Goal: Information Seeking & Learning: Learn about a topic

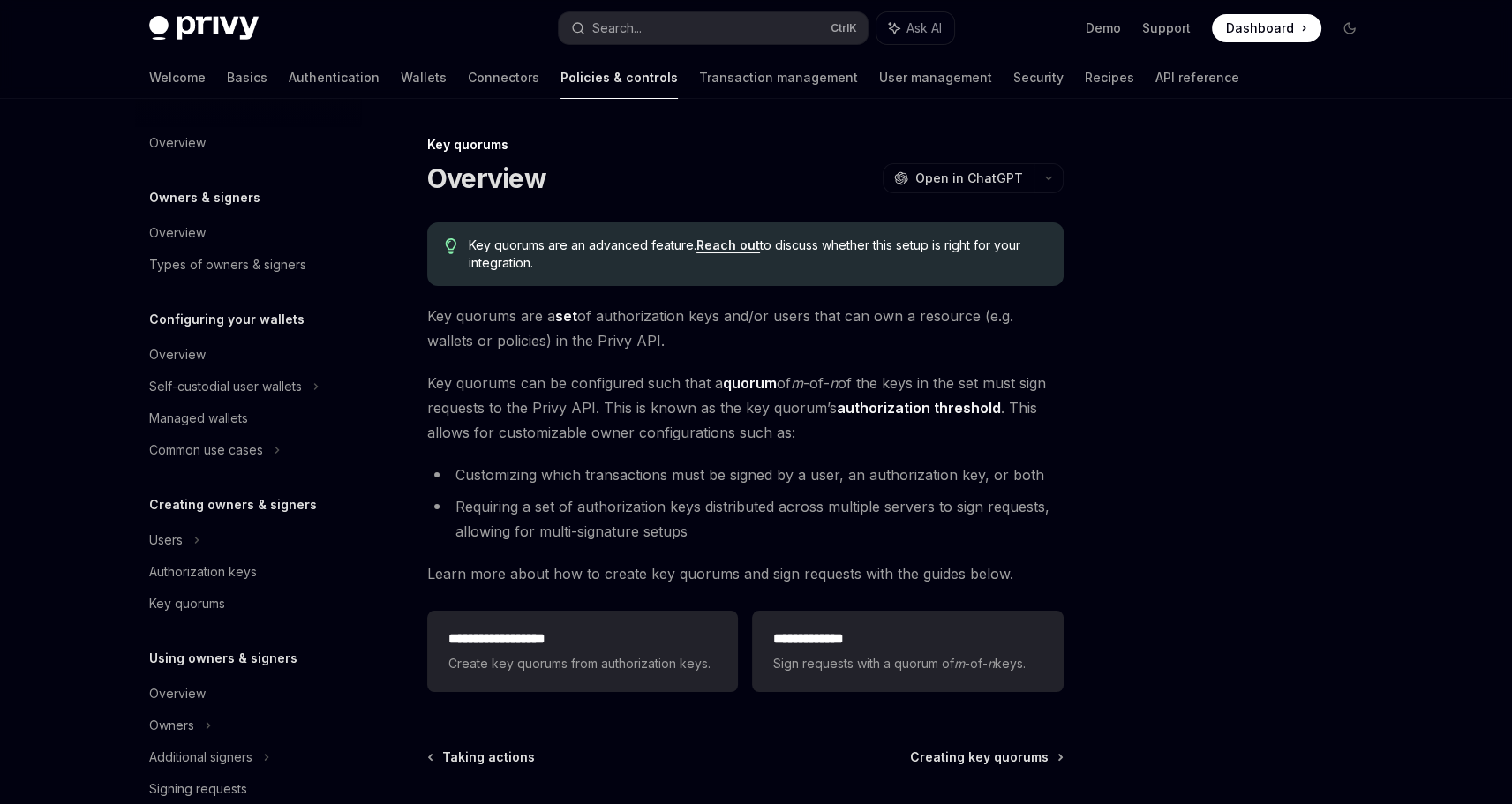
scroll to position [438, 0]
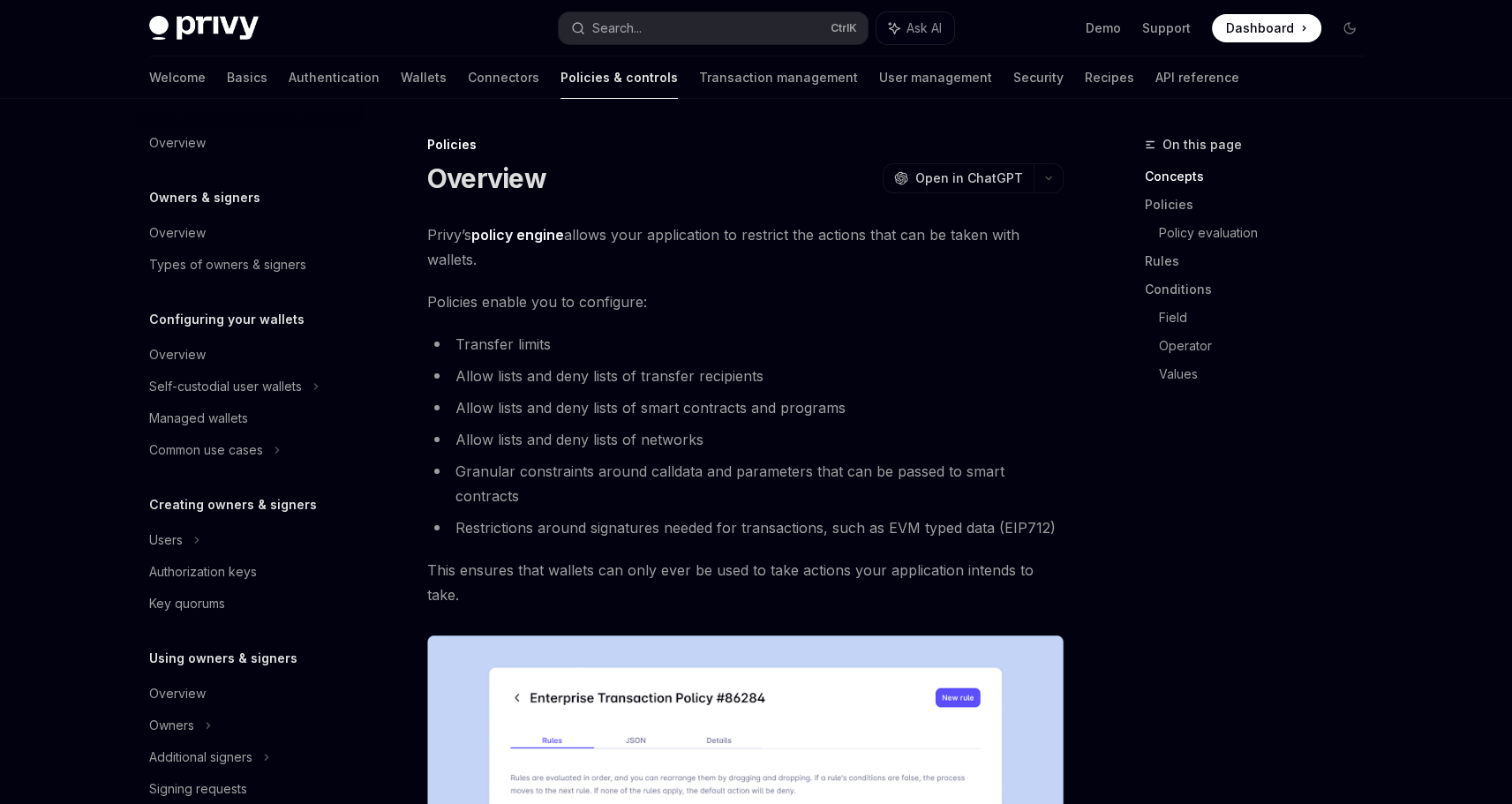
scroll to position [438, 0]
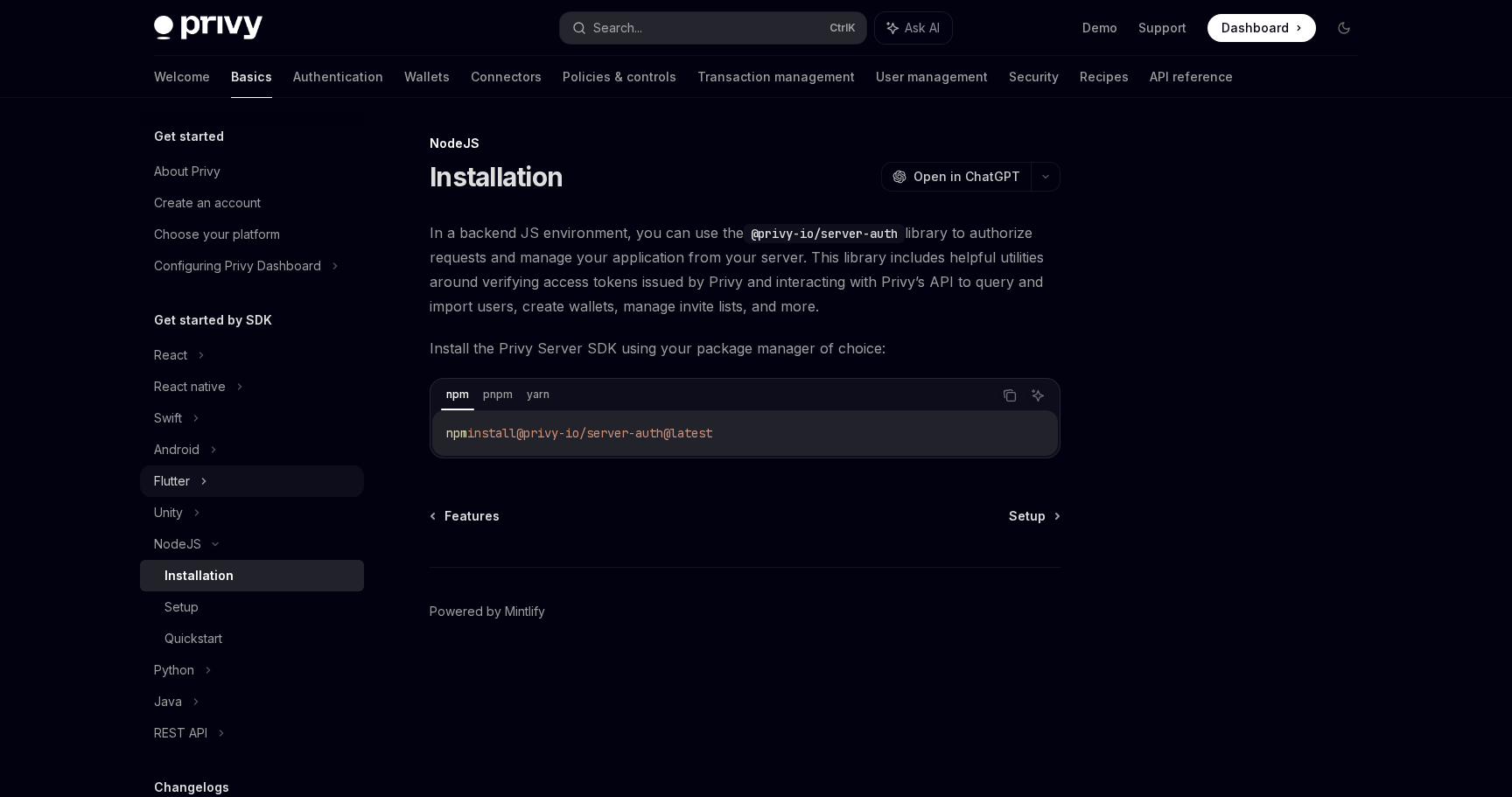
click at [186, 497] on div "Unity" at bounding box center [251, 513] width 224 height 31
type textarea "*"
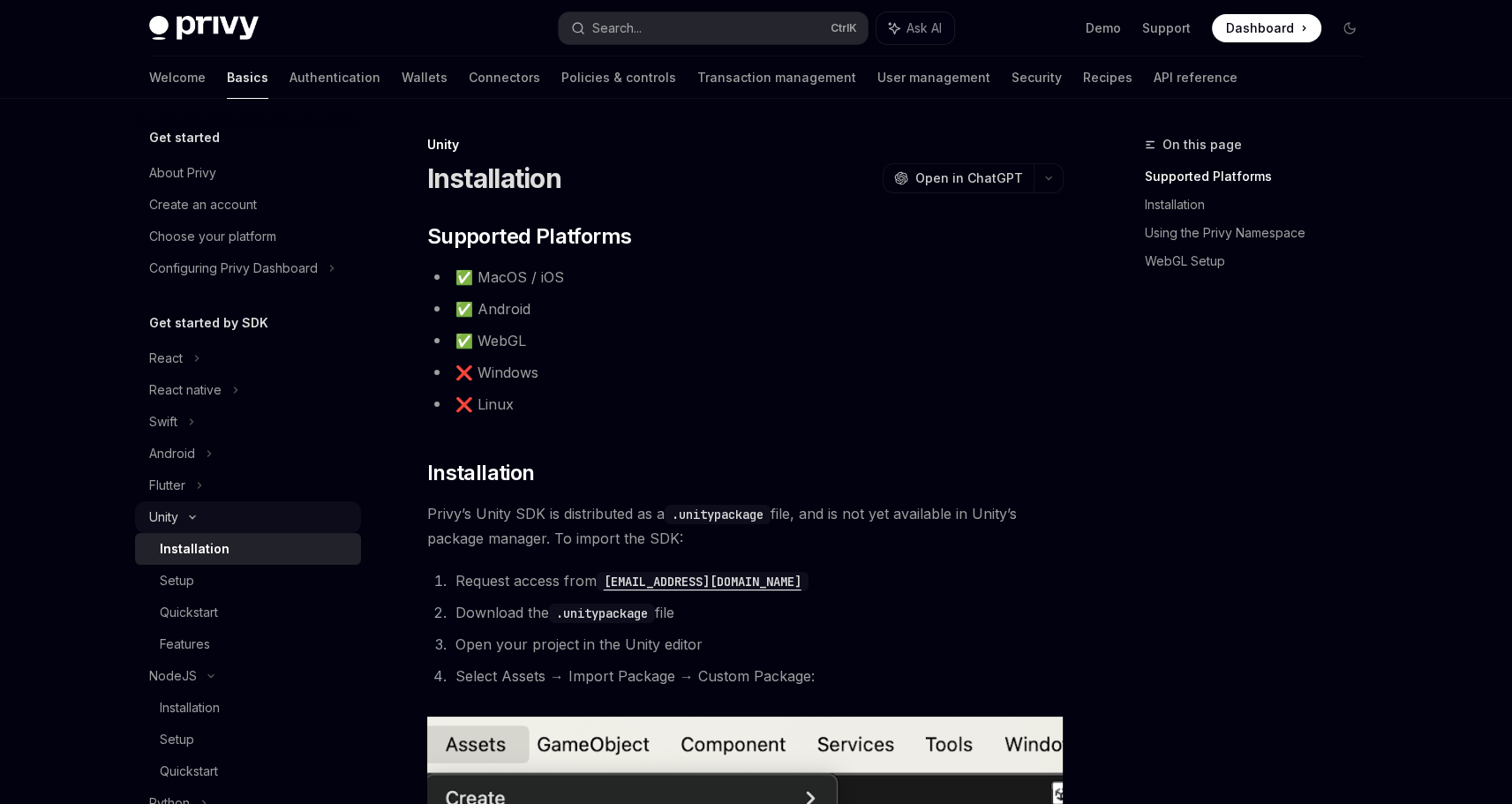
click at [188, 508] on div "Unity" at bounding box center [247, 517] width 226 height 32
click at [190, 509] on icon at bounding box center [192, 517] width 7 height 21
